Goal: Information Seeking & Learning: Learn about a topic

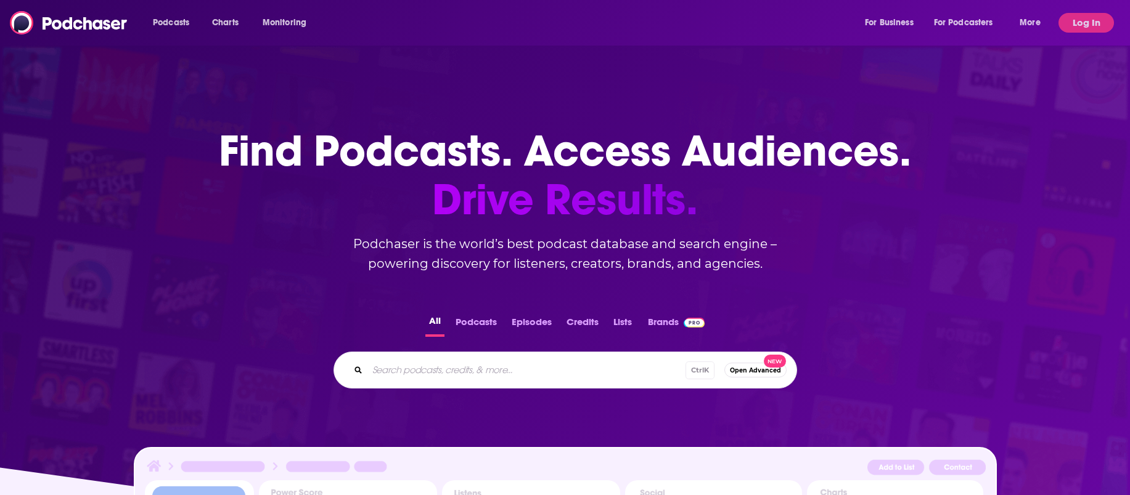
click at [462, 319] on button "Podcasts" at bounding box center [476, 325] width 49 height 24
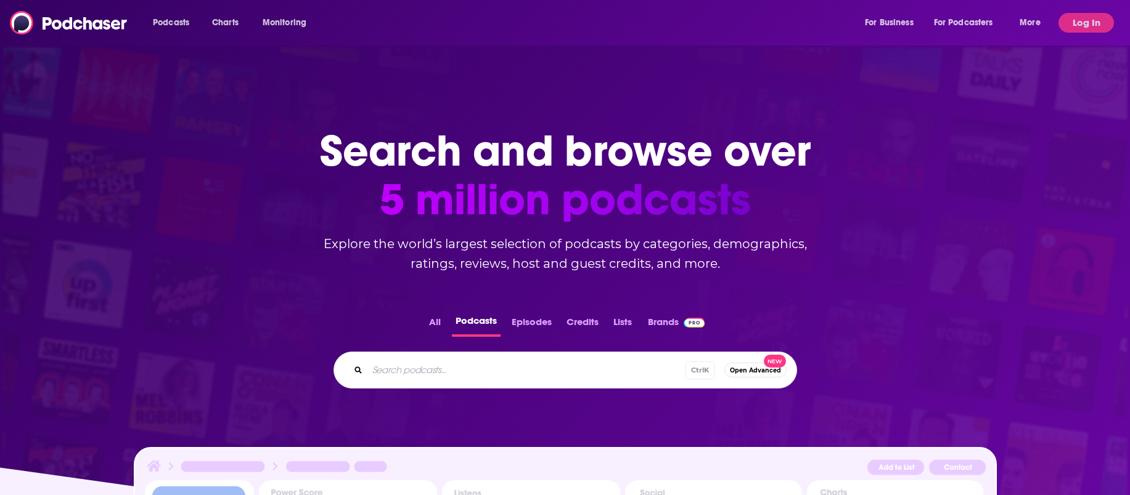
click at [744, 370] on span "Open Advanced" at bounding box center [755, 370] width 51 height 7
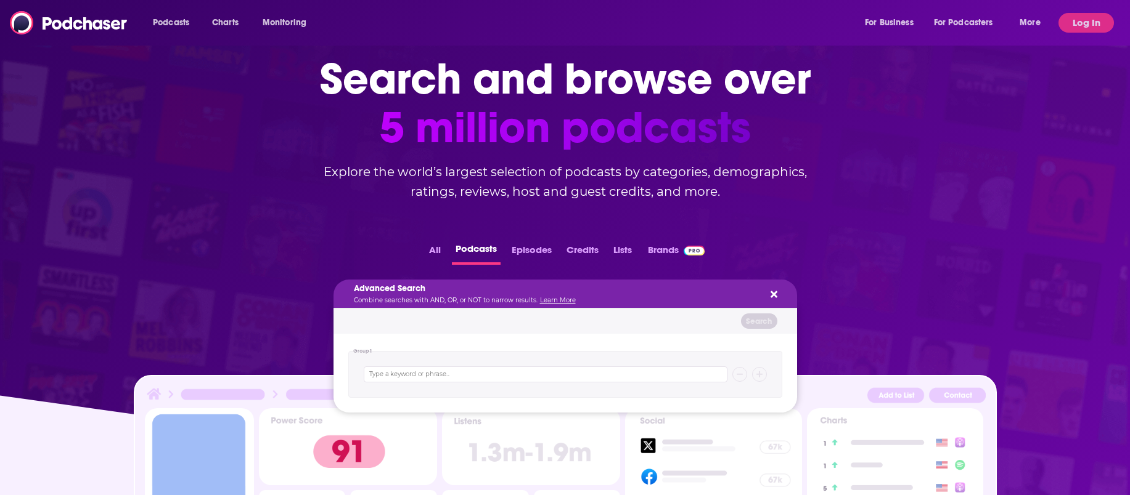
scroll to position [154, 0]
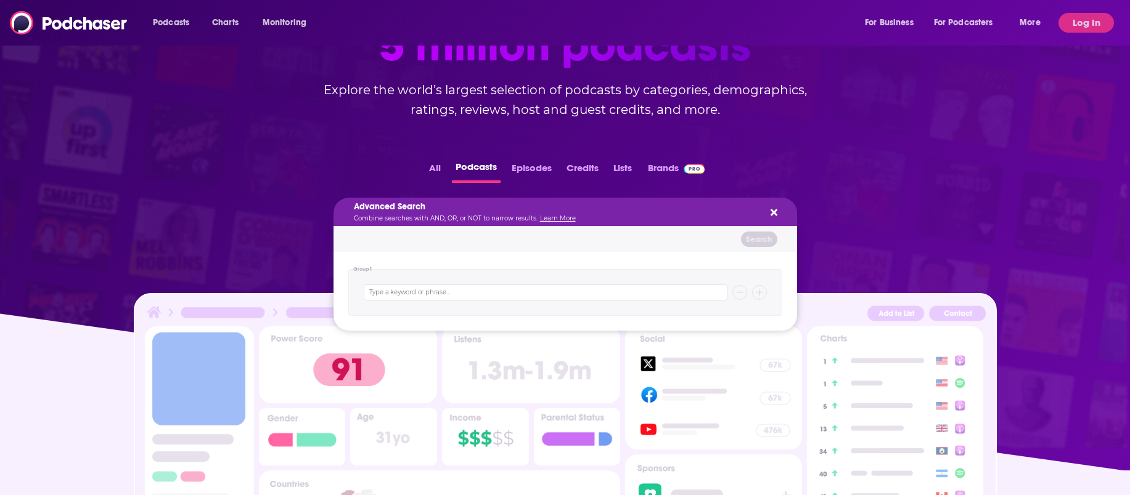
click at [769, 211] on button "Search podcasts..." at bounding box center [772, 212] width 10 height 10
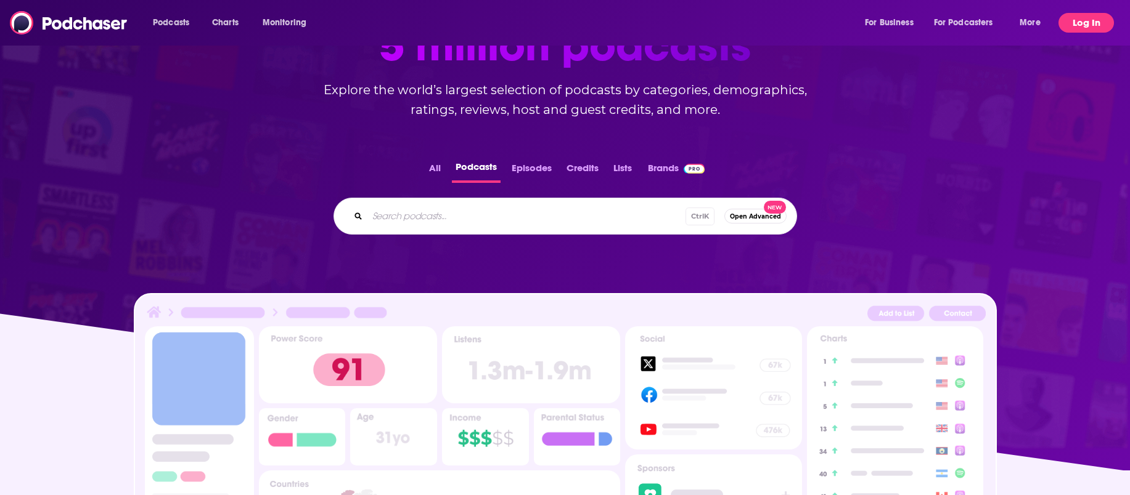
click at [1074, 14] on button "Log In" at bounding box center [1085, 23] width 55 height 20
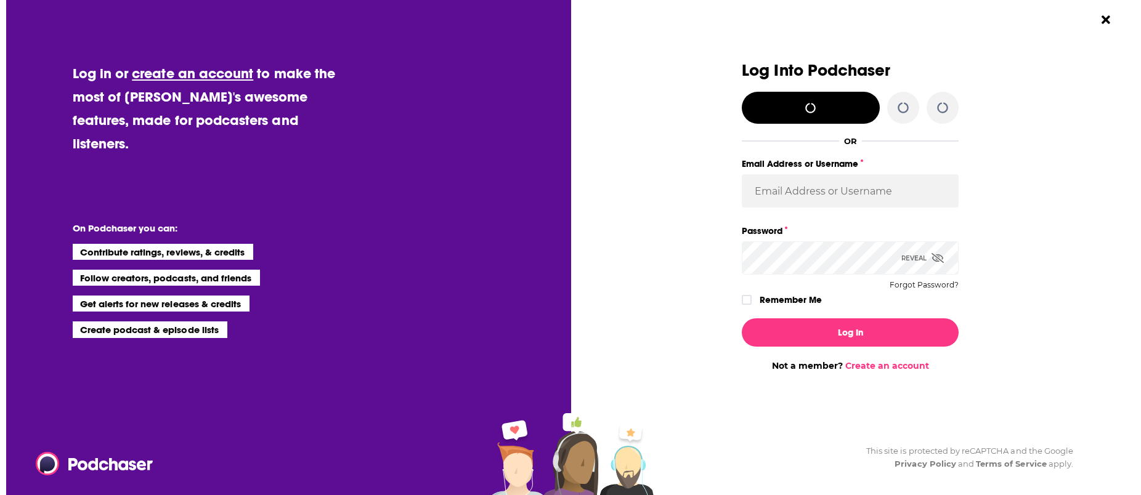
scroll to position [0, 0]
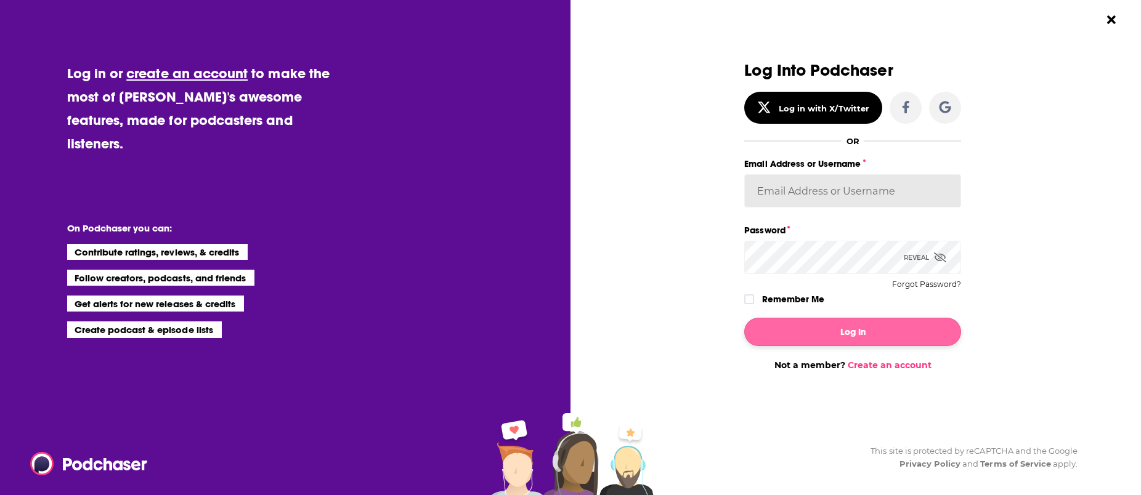
type input "SimonElement"
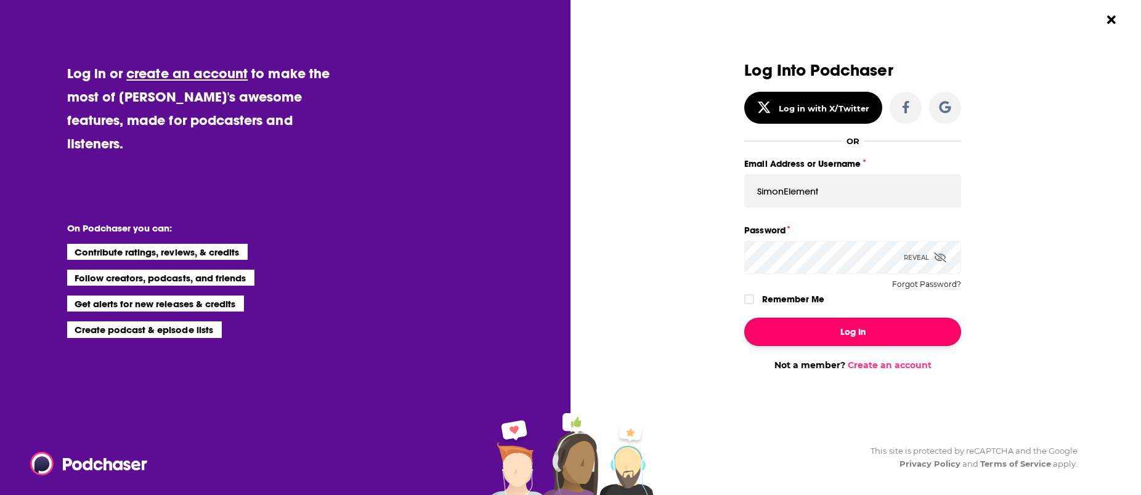
click at [823, 328] on button "Log In" at bounding box center [852, 332] width 217 height 28
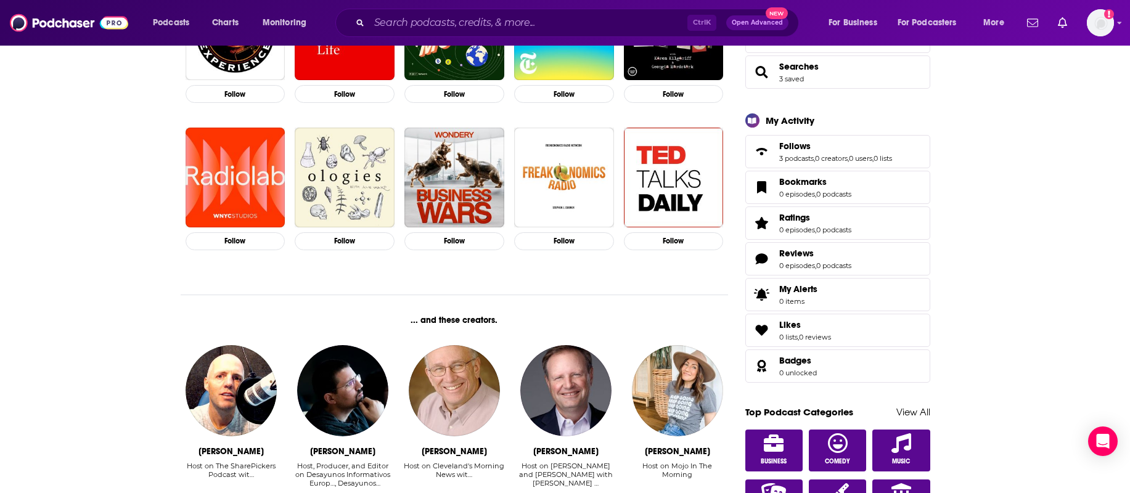
scroll to position [308, 0]
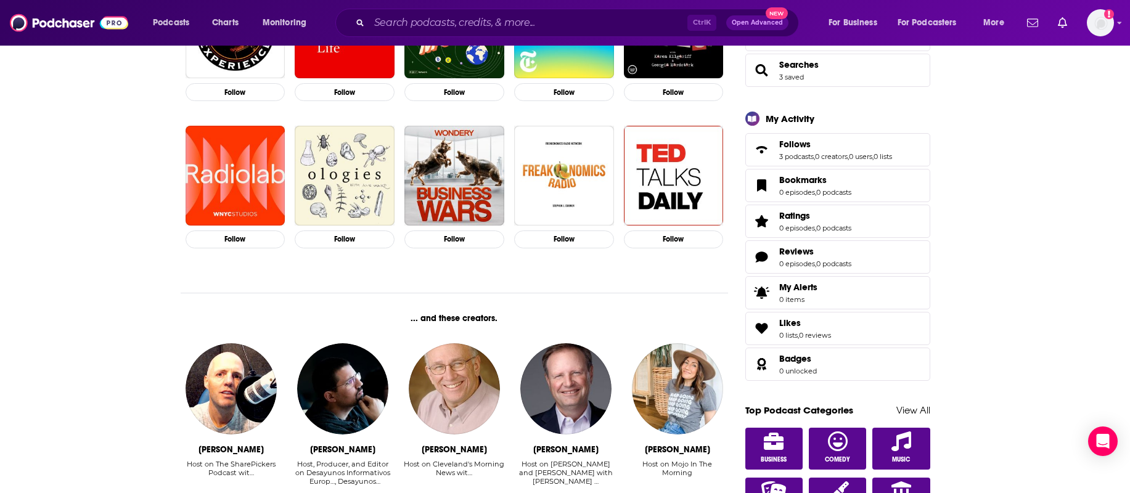
click at [833, 63] on span "Searches 3 saved" at bounding box center [837, 70] width 185 height 33
click at [849, 65] on span "Searches 3 saved" at bounding box center [837, 70] width 185 height 33
click at [847, 65] on span "Searches 3 saved" at bounding box center [837, 70] width 185 height 33
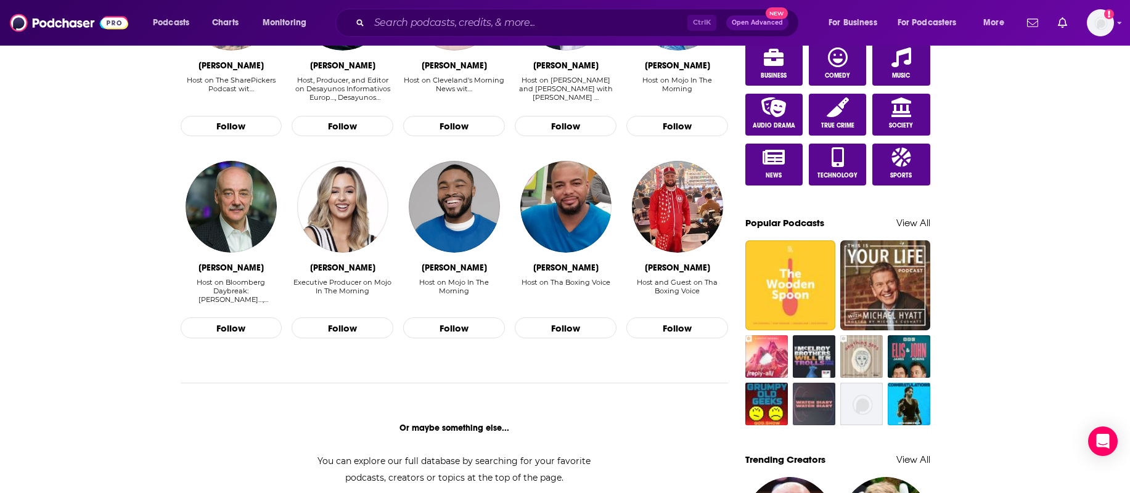
scroll to position [693, 0]
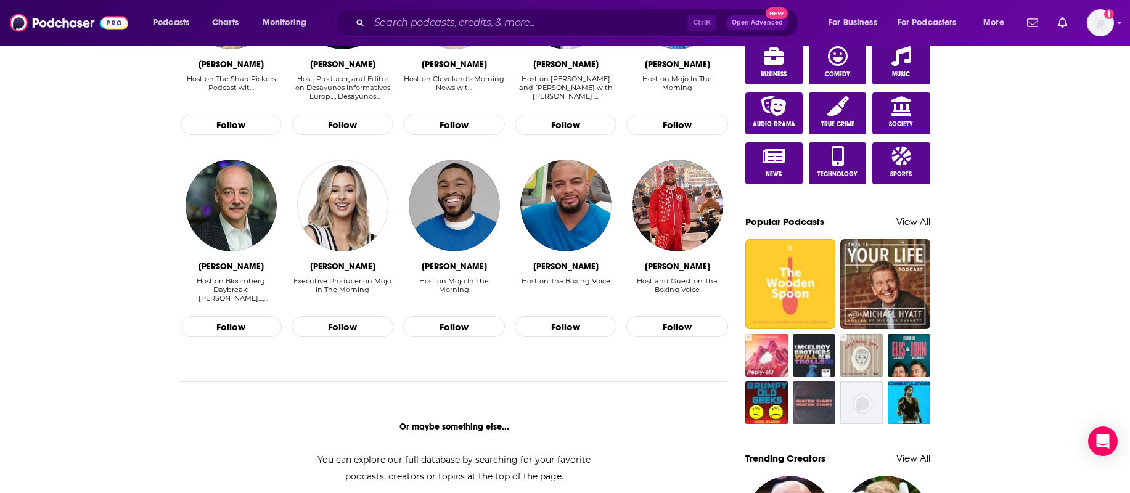
click at [919, 222] on link "View All" at bounding box center [913, 222] width 34 height 12
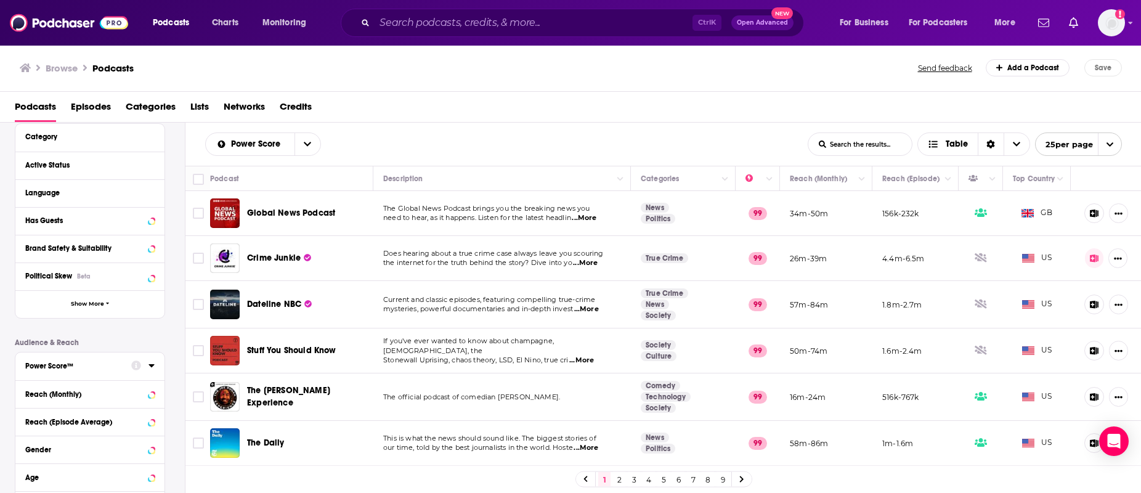
scroll to position [99, 0]
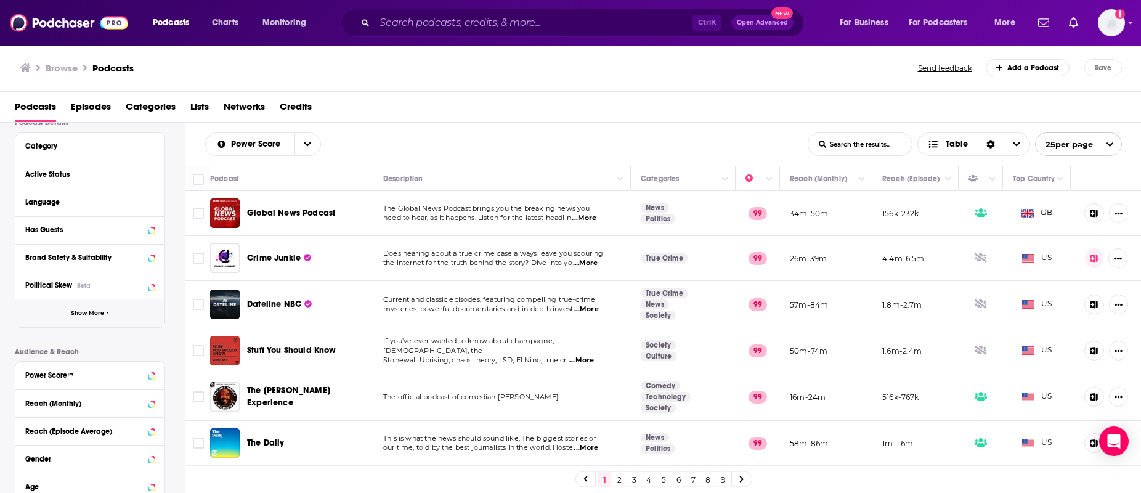
click at [100, 304] on button "Show More" at bounding box center [89, 313] width 149 height 28
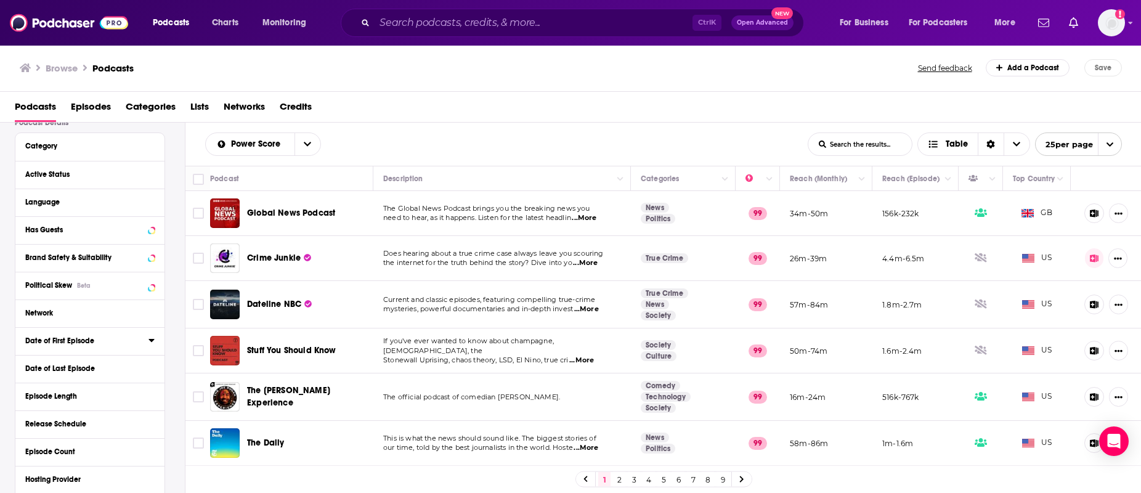
click at [92, 339] on div "Date of First Episode" at bounding box center [82, 340] width 115 height 9
click at [93, 370] on button "30D" at bounding box center [93, 363] width 24 height 20
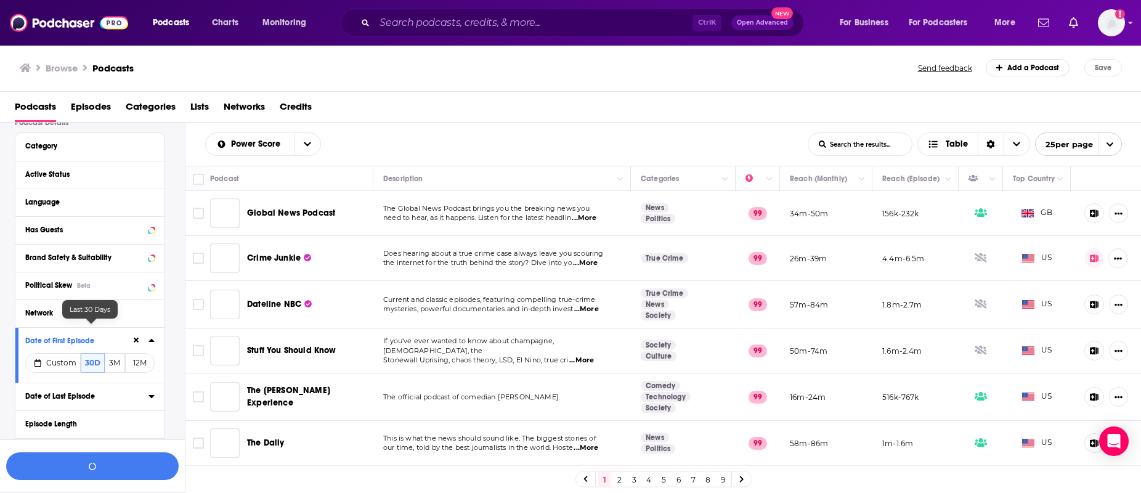
scroll to position [129, 0]
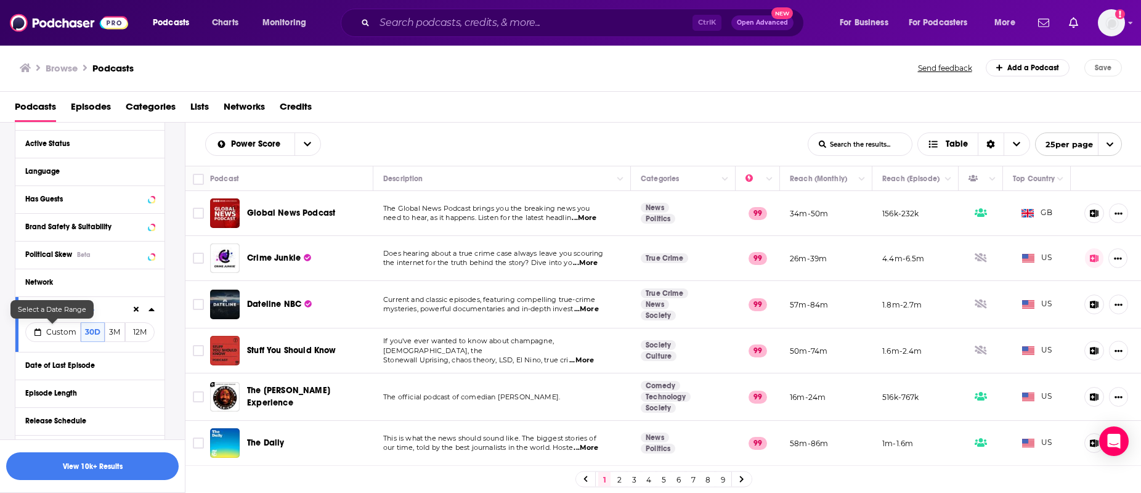
click at [56, 329] on span "Custom" at bounding box center [61, 331] width 30 height 9
select select "7"
select select "2025"
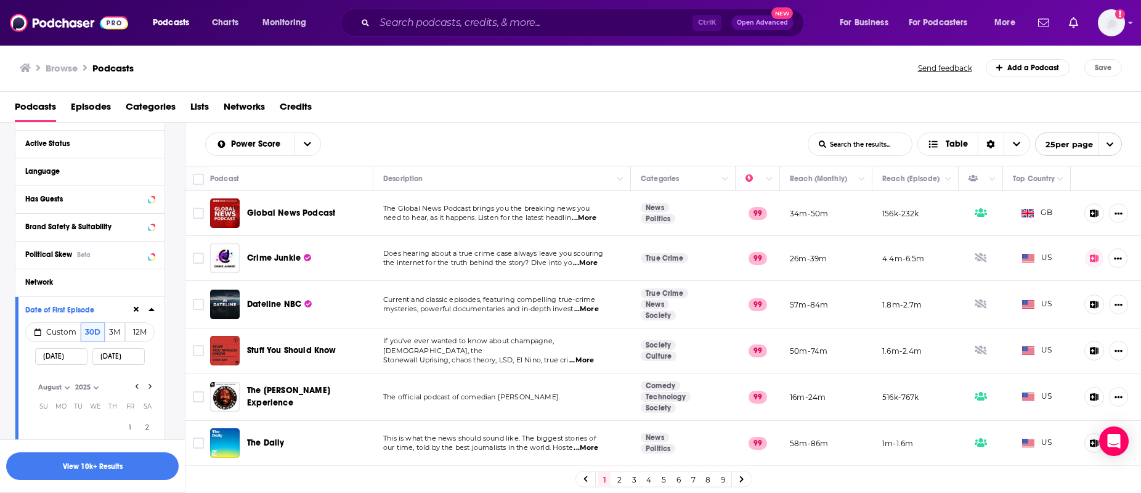
scroll to position [206, 0]
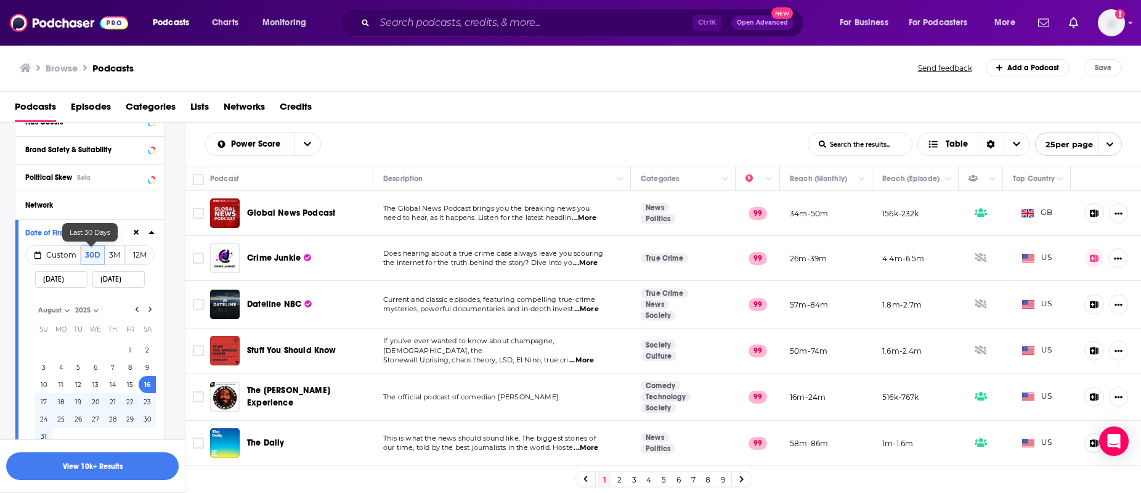
click at [90, 257] on button "30D" at bounding box center [93, 255] width 24 height 20
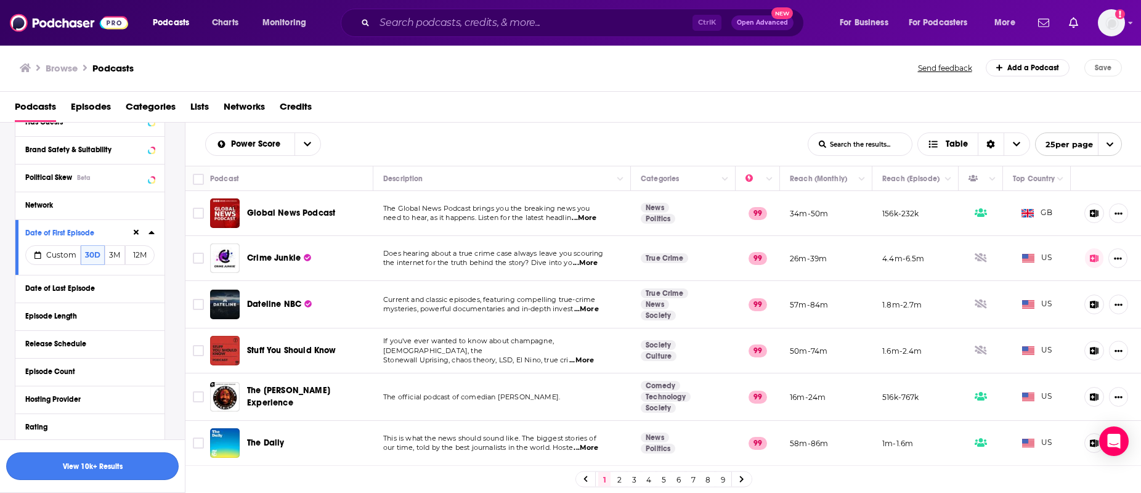
click at [118, 472] on button "View 10k+ Results" at bounding box center [92, 466] width 173 height 28
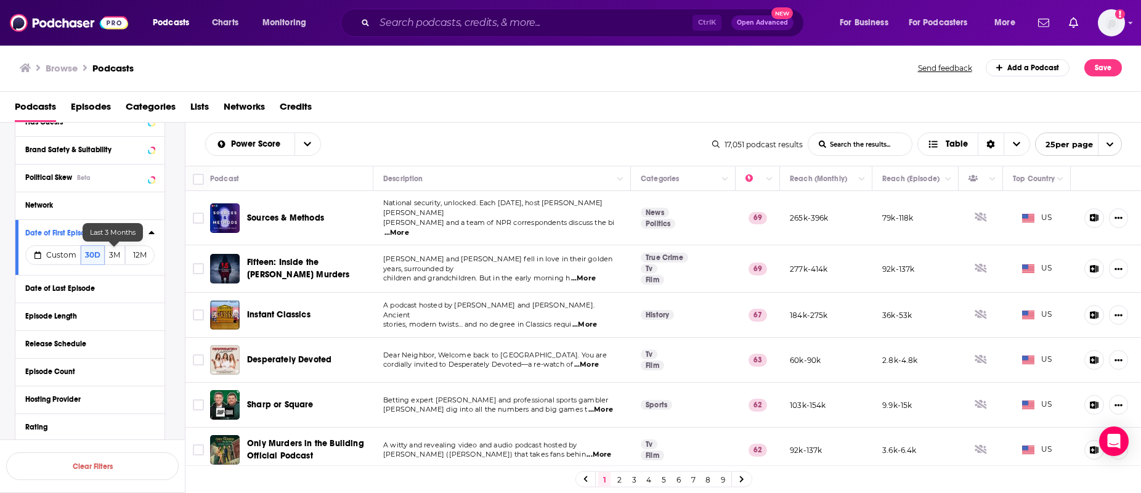
click at [115, 256] on button "3M" at bounding box center [115, 255] width 21 height 20
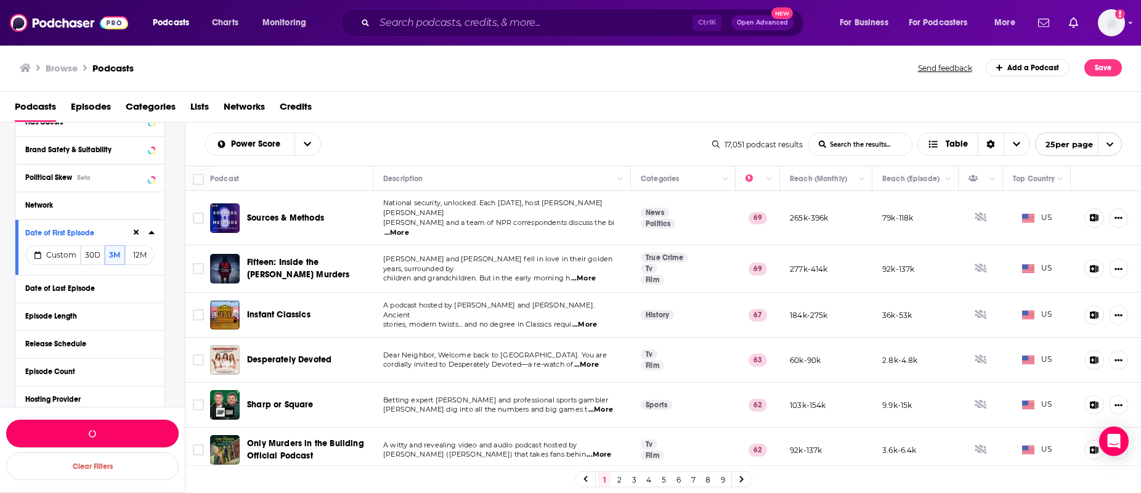
click at [97, 433] on button "button" at bounding box center [92, 434] width 173 height 28
